Goal: Task Accomplishment & Management: Complete application form

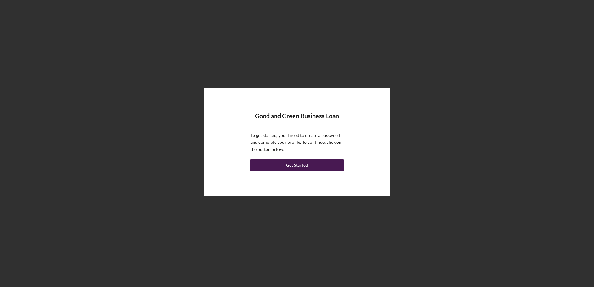
click at [298, 166] on div "Get Started" at bounding box center [297, 165] width 22 height 12
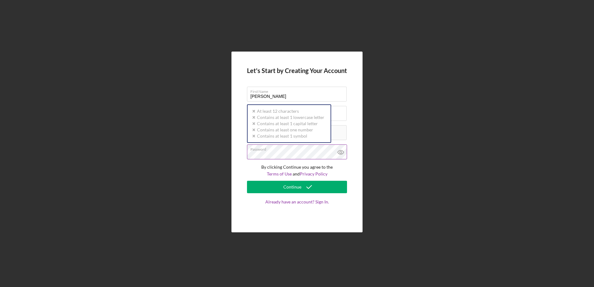
click at [289, 151] on div "Password Icon/icon-validation-no At least 12 characters Icon/icon-validation-no…" at bounding box center [297, 152] width 100 height 16
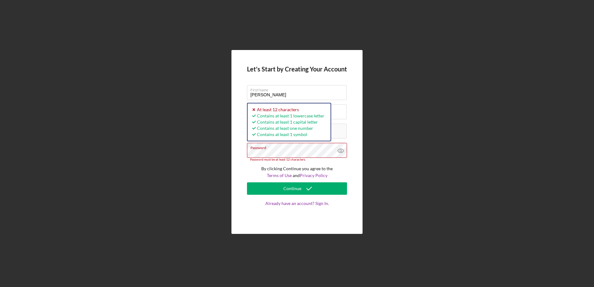
drag, startPoint x: 289, startPoint y: 151, endPoint x: 231, endPoint y: 154, distance: 58.4
click at [231, 154] on div "Let's Start by Creating Your Account First Name [PERSON_NAME] Last Name [PERSON…" at bounding box center [296, 142] width 131 height 184
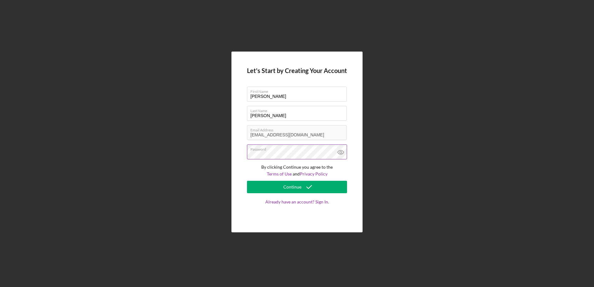
click at [341, 153] on icon at bounding box center [340, 152] width 2 height 2
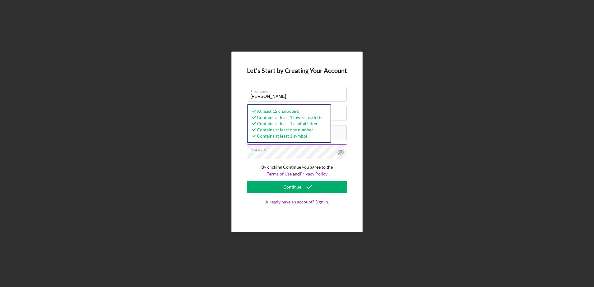
click at [199, 154] on div "Let's Start by Creating Your Account First Name [PERSON_NAME] Last Name [PERSON…" at bounding box center [297, 142] width 588 height 284
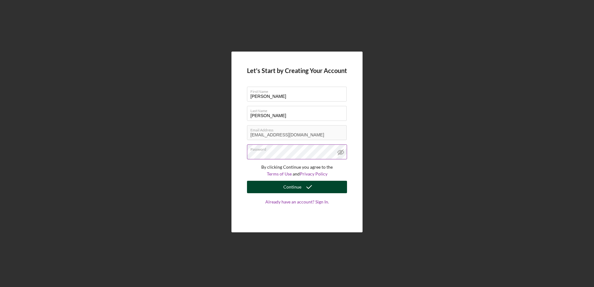
click at [281, 188] on button "Continue" at bounding box center [297, 187] width 100 height 12
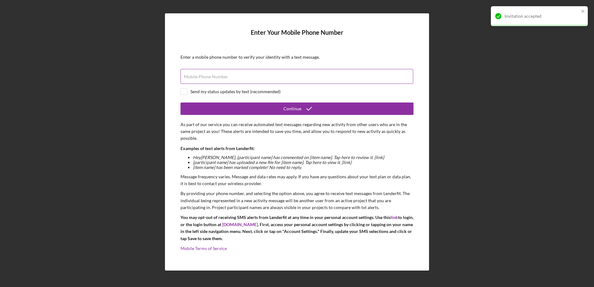
click at [200, 78] on label "Mobile Phone Number" at bounding box center [206, 76] width 44 height 5
click at [200, 78] on input "Mobile Phone Number" at bounding box center [296, 76] width 233 height 15
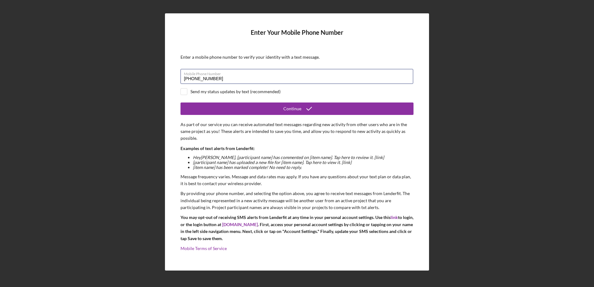
type input "[PHONE_NUMBER]"
click at [189, 91] on div "Send my status updates by text (recommended)" at bounding box center [296, 91] width 233 height 7
checkbox input "true"
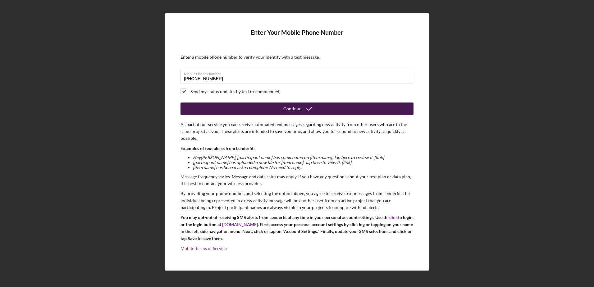
click at [299, 107] on div "Continue" at bounding box center [292, 108] width 18 height 12
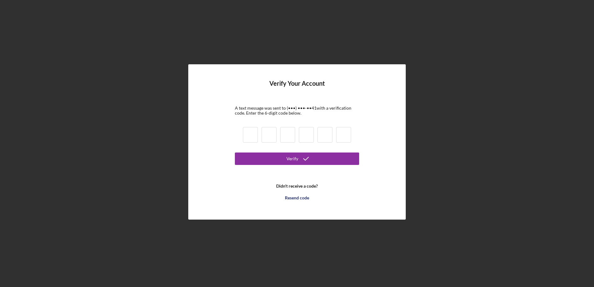
click at [250, 135] on input at bounding box center [250, 135] width 15 height 16
type input "4"
type input "9"
type input "6"
type input "0"
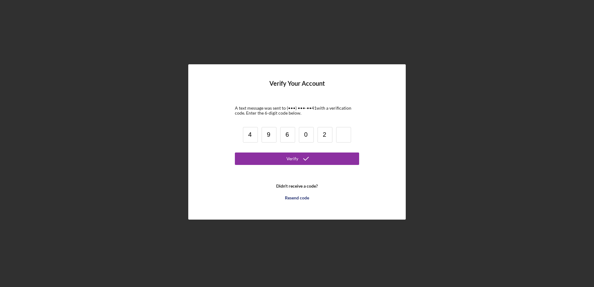
type input "2"
type input "4"
click at [271, 161] on button "Verify" at bounding box center [297, 158] width 124 height 12
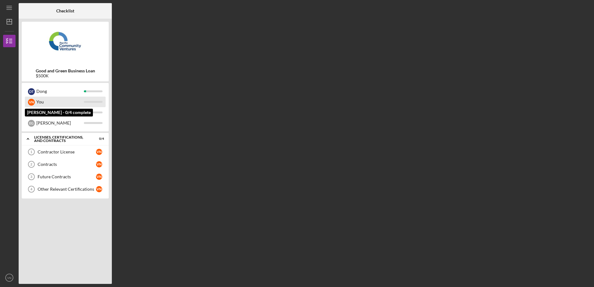
click at [68, 103] on div "You" at bounding box center [60, 102] width 48 height 11
click at [69, 150] on div "Contractor License" at bounding box center [67, 151] width 58 height 5
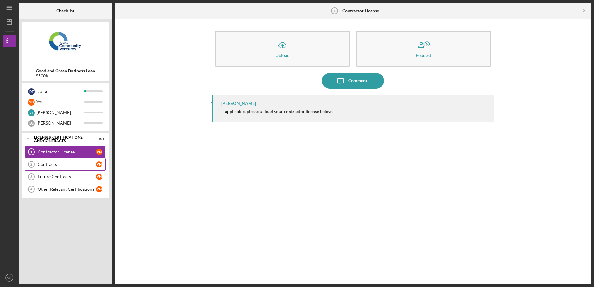
click at [53, 162] on div "Contracts" at bounding box center [67, 164] width 58 height 5
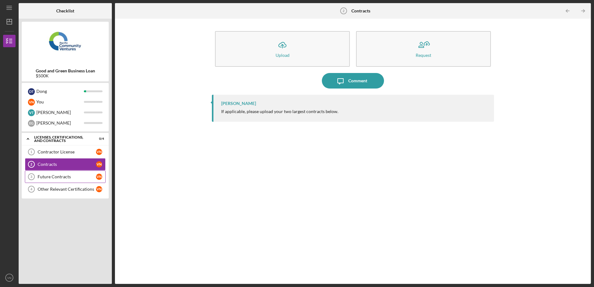
click at [49, 176] on div "Future Contracts" at bounding box center [67, 176] width 58 height 5
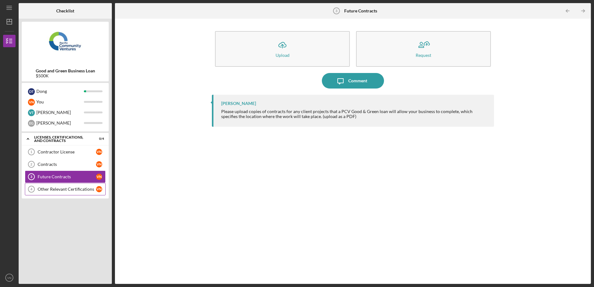
click at [59, 190] on div "Other Relevant Certifications" at bounding box center [67, 189] width 58 height 5
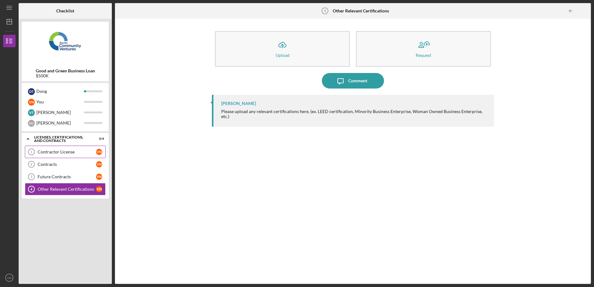
click at [59, 151] on div "Contractor License" at bounding box center [67, 151] width 58 height 5
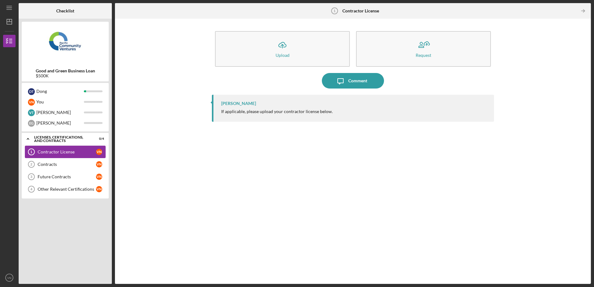
click at [61, 152] on div "Contractor License" at bounding box center [67, 151] width 58 height 5
click at [315, 112] on div "If applicable, please upload your contractor license below." at bounding box center [276, 111] width 111 height 5
click at [356, 84] on div "Comment" at bounding box center [357, 81] width 19 height 16
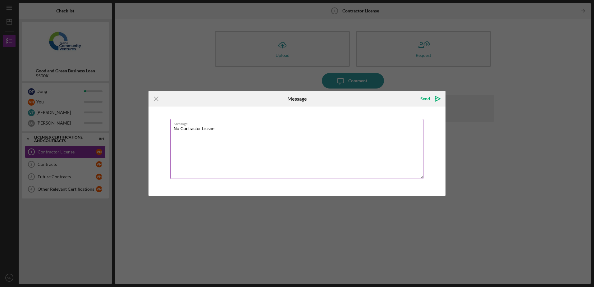
drag, startPoint x: 212, startPoint y: 129, endPoint x: 216, endPoint y: 129, distance: 3.8
drag, startPoint x: 223, startPoint y: 129, endPoint x: 169, endPoint y: 129, distance: 54.0
click at [169, 129] on div "Message No Contractor License" at bounding box center [296, 151] width 297 height 89
click at [304, 142] on textarea "No Contractor License" at bounding box center [296, 149] width 253 height 60
drag, startPoint x: 421, startPoint y: 100, endPoint x: 206, endPoint y: 146, distance: 220.1
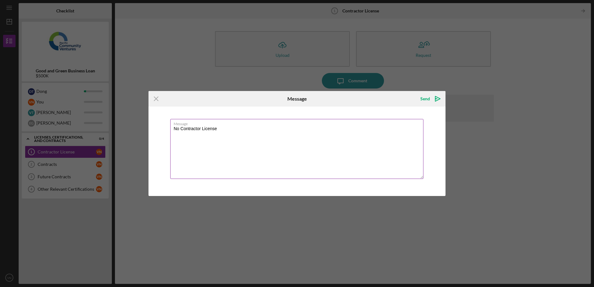
click at [235, 157] on form "Icon/Menu Close Message Send Icon/icon-invite-send Message No Contractor Licens…" at bounding box center [296, 143] width 297 height 105
click at [181, 129] on textarea "No Contractor License" at bounding box center [296, 149] width 253 height 60
drag, startPoint x: 243, startPoint y: 132, endPoint x: 159, endPoint y: 122, distance: 85.1
click at [159, 122] on div "Message No Personal Contractor License" at bounding box center [296, 151] width 297 height 89
type textarea "No Personal Contractor License"
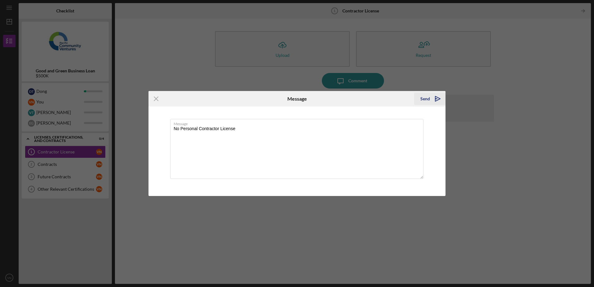
click at [429, 99] on div "Send" at bounding box center [425, 99] width 10 height 12
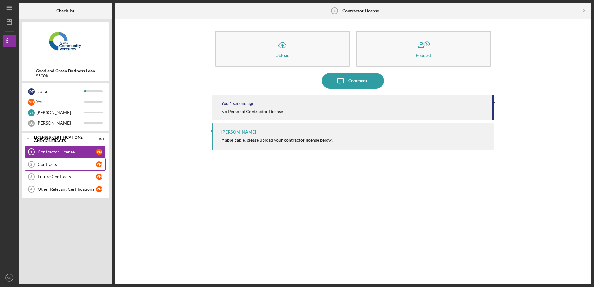
click at [62, 161] on link "Contracts 2 Contracts V N" at bounding box center [65, 164] width 81 height 12
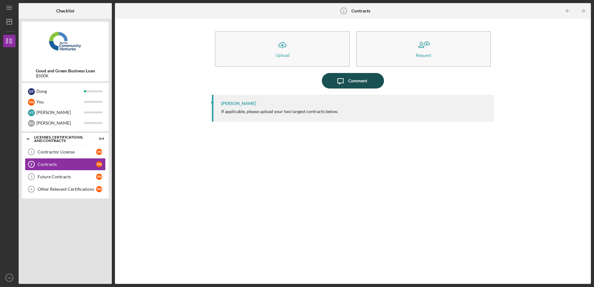
click at [366, 81] on div "Comment" at bounding box center [357, 81] width 19 height 16
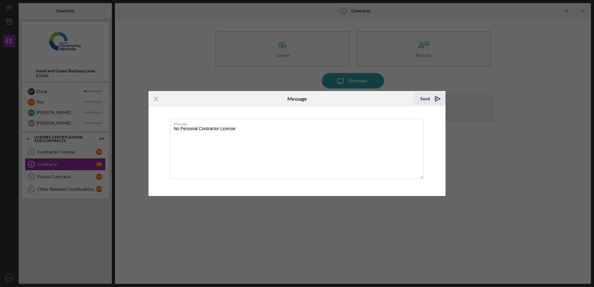
type textarea "No Personal Contractor License"
click at [424, 98] on div "Send" at bounding box center [425, 99] width 10 height 12
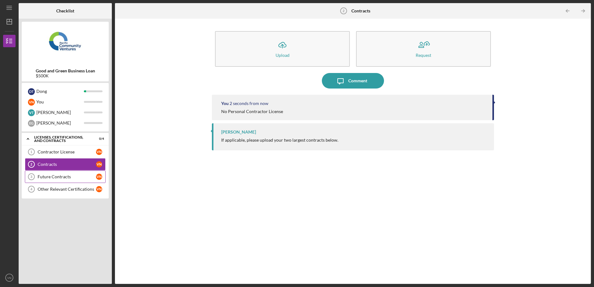
click at [52, 177] on div "Future Contracts" at bounding box center [67, 176] width 58 height 5
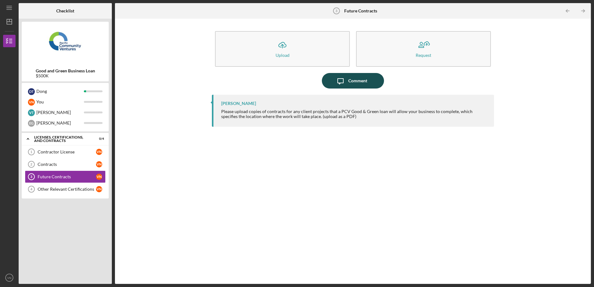
click at [351, 80] on div "Comment" at bounding box center [357, 81] width 19 height 16
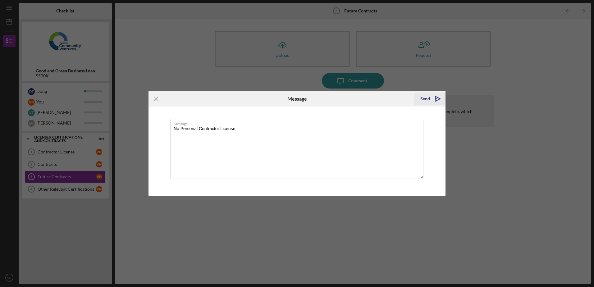
type textarea "No Personal Contractor License"
click at [432, 99] on icon "Icon/icon-invite-send" at bounding box center [438, 99] width 16 height 16
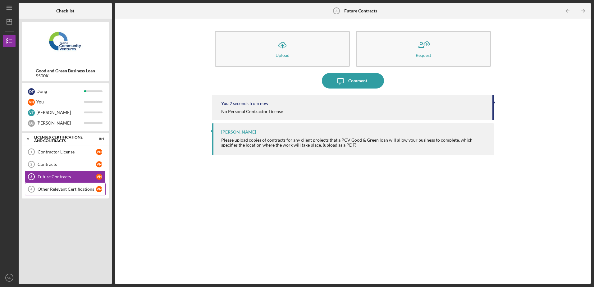
click at [48, 188] on div "Other Relevant Certifications" at bounding box center [67, 189] width 58 height 5
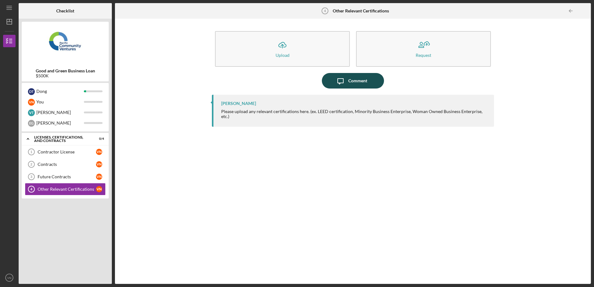
click at [349, 81] on div "Comment" at bounding box center [357, 81] width 19 height 16
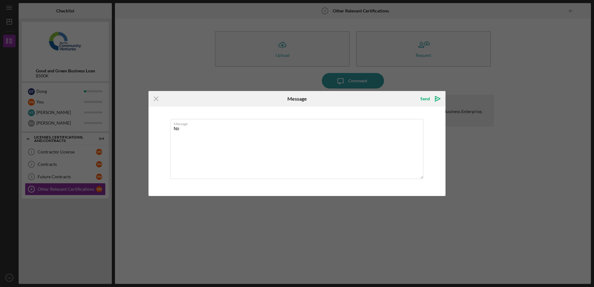
type textarea "N"
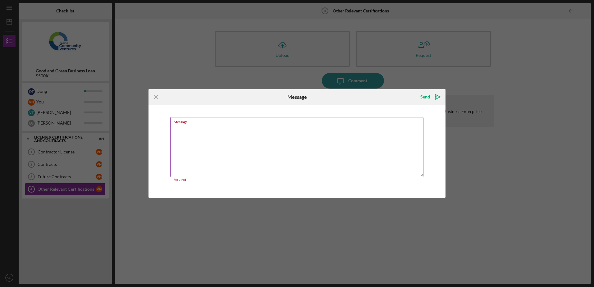
click at [224, 142] on textarea "Message" at bounding box center [296, 147] width 253 height 60
click at [95, 225] on div "Icon/Menu Close Message Send Icon/icon-invite-send Message Required Cancel Send…" at bounding box center [297, 143] width 594 height 287
click at [159, 98] on icon "Icon/Menu Close" at bounding box center [156, 97] width 16 height 16
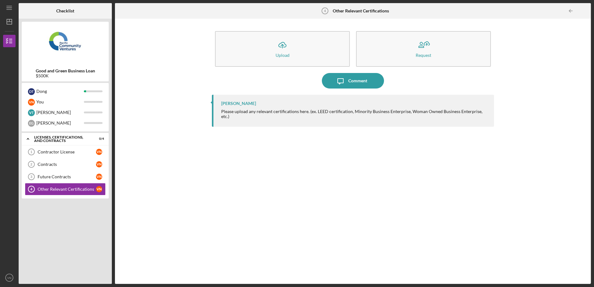
click at [190, 129] on div "Icon/Upload Upload Request Icon/Message Comment [PERSON_NAME] Please upload any…" at bounding box center [353, 151] width 470 height 259
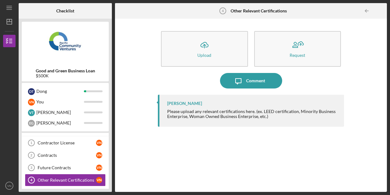
scroll to position [13, 0]
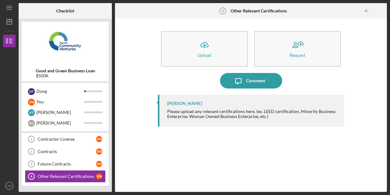
click at [135, 74] on div "Icon/Upload Upload Request Icon/Message Comment [PERSON_NAME] Please upload any…" at bounding box center [251, 105] width 266 height 167
click at [148, 63] on div "Icon/Upload Upload Request Icon/Message Comment [PERSON_NAME] Please upload any…" at bounding box center [251, 105] width 266 height 167
